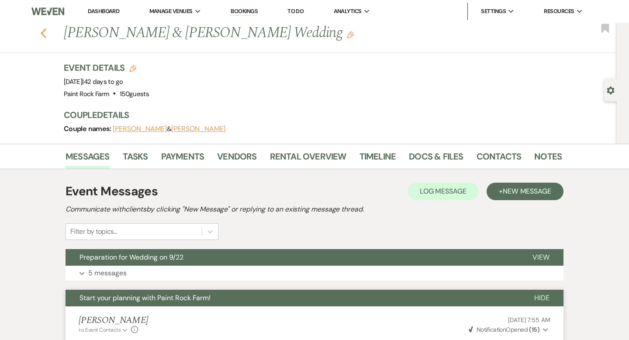
click at [45, 34] on icon "Previous" at bounding box center [43, 33] width 7 height 10
select select "8"
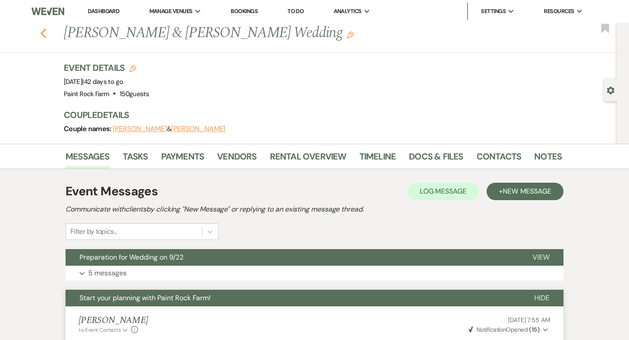
select select "8"
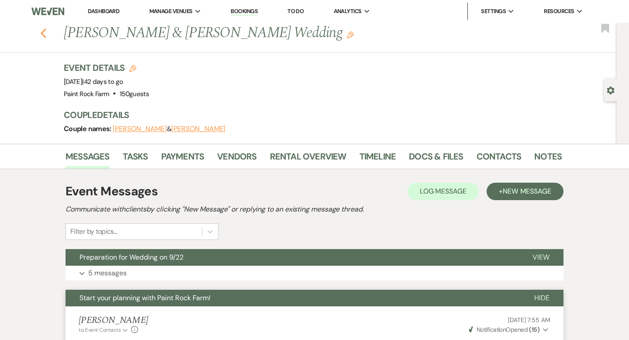
select select "8"
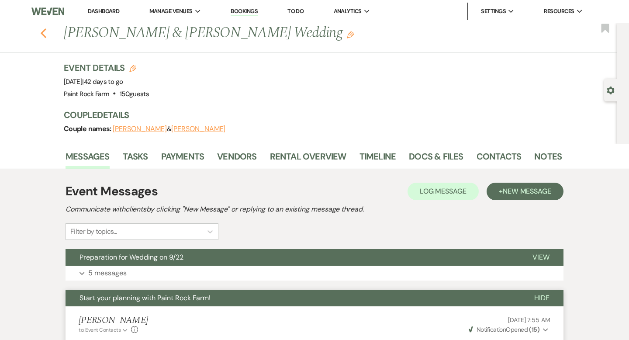
select select "8"
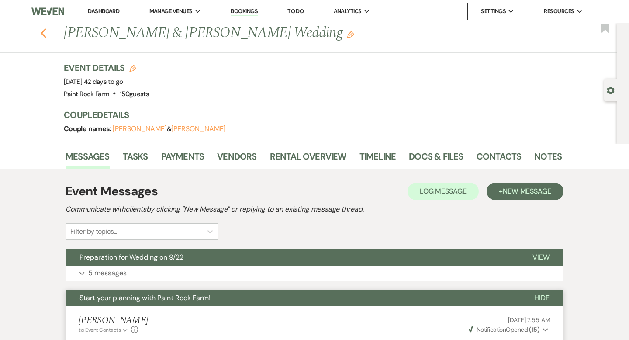
select select "8"
select select "5"
select select "8"
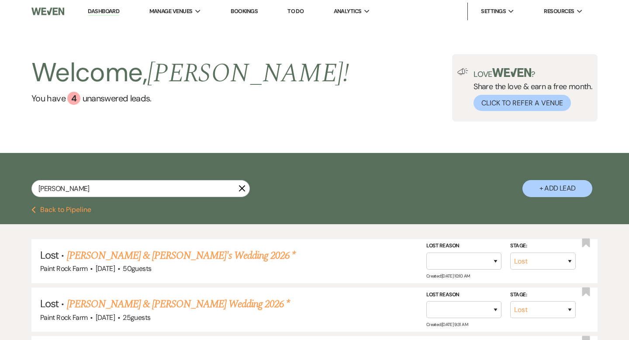
click at [111, 13] on link "Dashboard" at bounding box center [103, 11] width 31 height 8
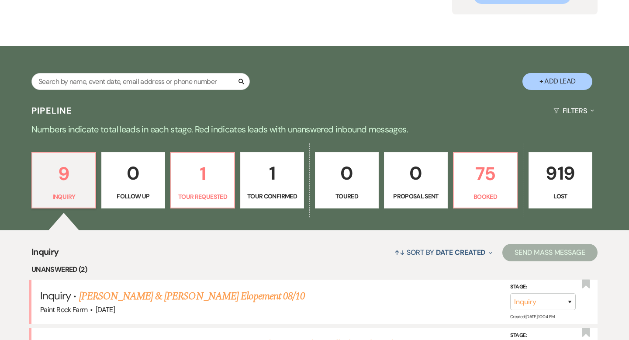
scroll to position [113, 0]
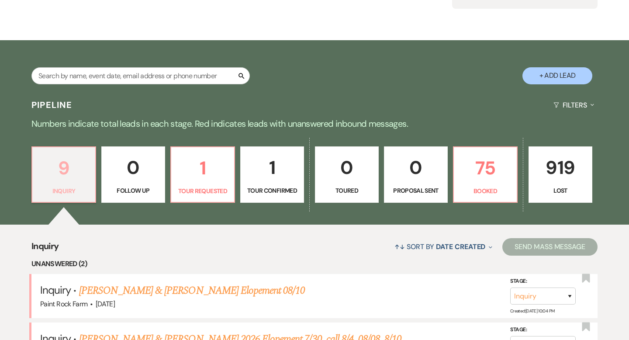
click at [76, 177] on p "9" at bounding box center [64, 167] width 52 height 29
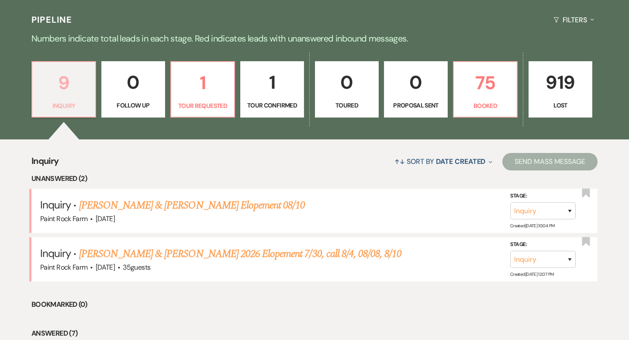
scroll to position [196, 0]
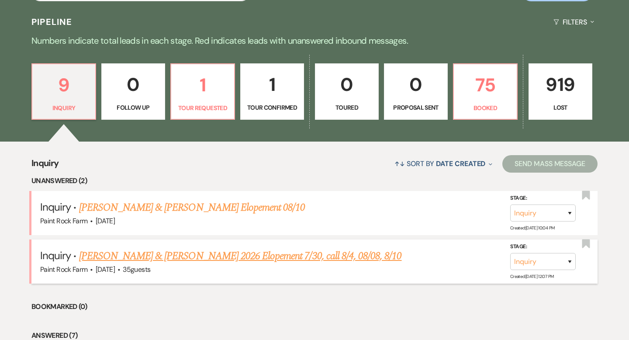
click at [191, 257] on link "[PERSON_NAME] & [PERSON_NAME] 2026 Elopement 7/30, call 8/4, 08/08, 8/10" at bounding box center [240, 256] width 323 height 16
select select "5"
select select "22"
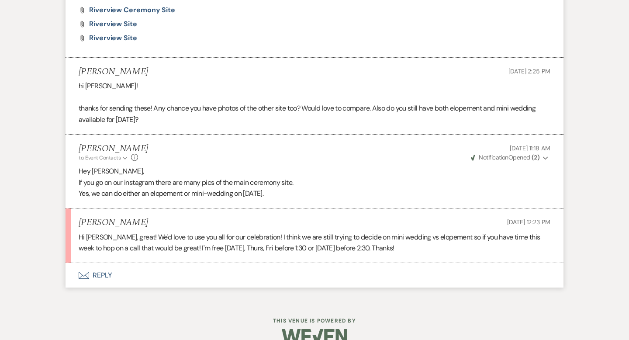
scroll to position [1836, 0]
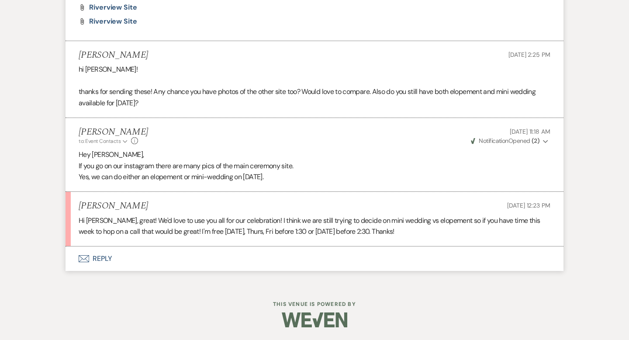
click at [107, 257] on button "Envelope Reply" at bounding box center [315, 259] width 498 height 24
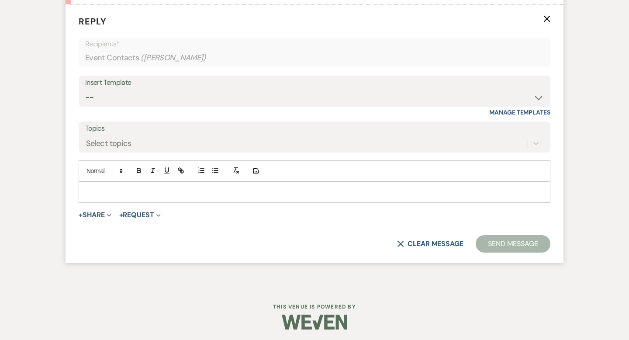
scroll to position [2080, 0]
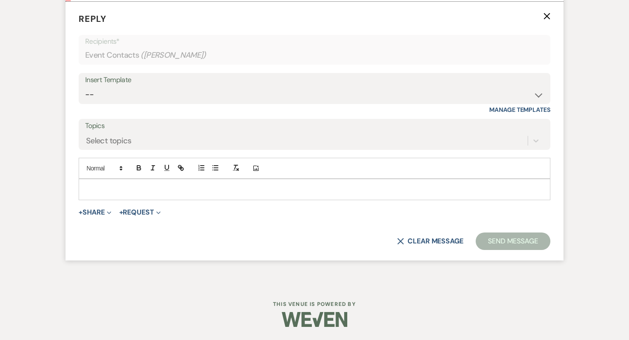
click at [93, 183] on div at bounding box center [314, 189] width 471 height 20
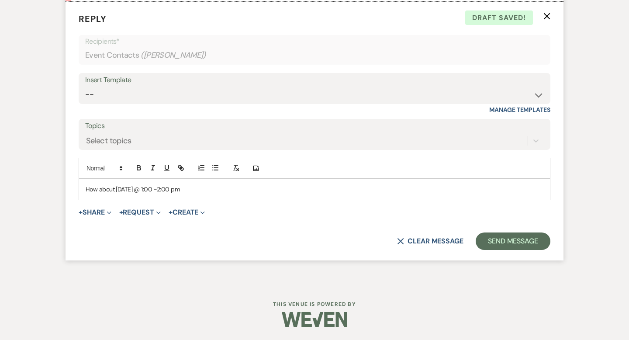
drag, startPoint x: 194, startPoint y: 190, endPoint x: 173, endPoint y: 189, distance: 21.0
click at [173, 189] on p "How about [DATE] @ 1:00 -2:00 pm" at bounding box center [315, 189] width 458 height 10
click at [183, 189] on p "How about [DATE] @ 1:00 -2:00 pm" at bounding box center [315, 189] width 458 height 10
drag, startPoint x: 183, startPoint y: 189, endPoint x: 167, endPoint y: 188, distance: 15.8
click at [167, 188] on p "How about [DATE] @ 1:00 -2:00 pm" at bounding box center [315, 189] width 458 height 10
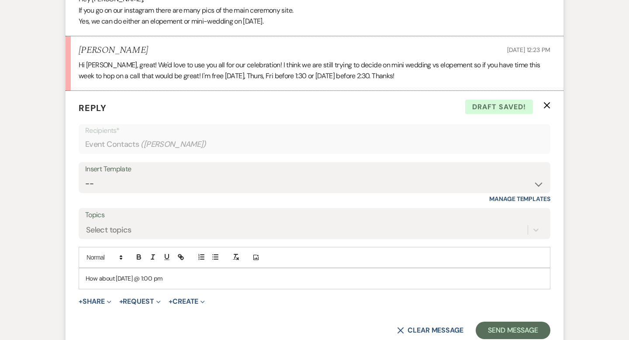
scroll to position [1990, 0]
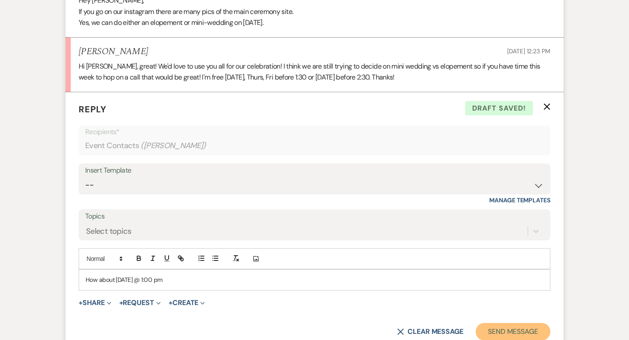
click at [491, 330] on button "Send Message" at bounding box center [513, 331] width 75 height 17
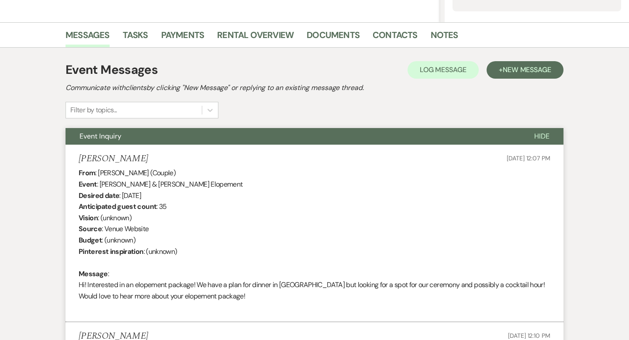
scroll to position [0, 0]
